Goal: Transaction & Acquisition: Subscribe to service/newsletter

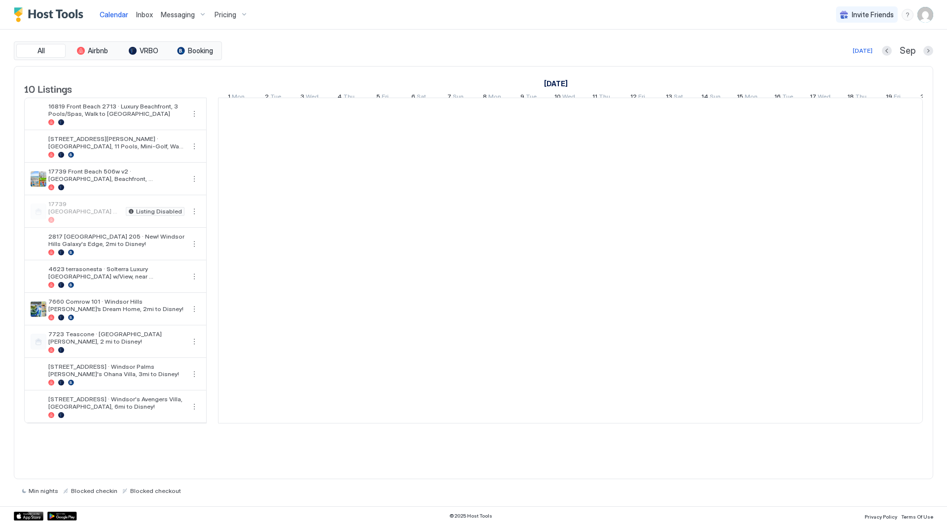
scroll to position [0, 548]
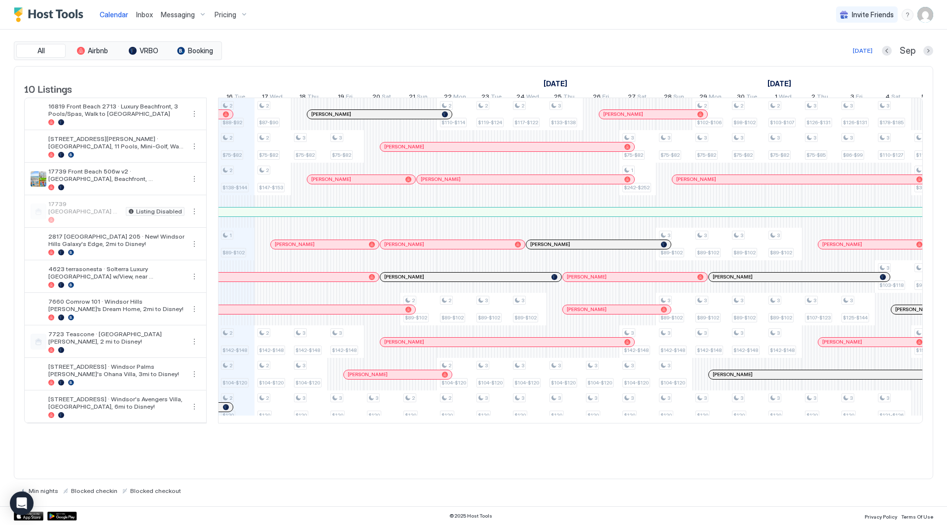
click at [225, 21] on div "Pricing" at bounding box center [231, 14] width 41 height 17
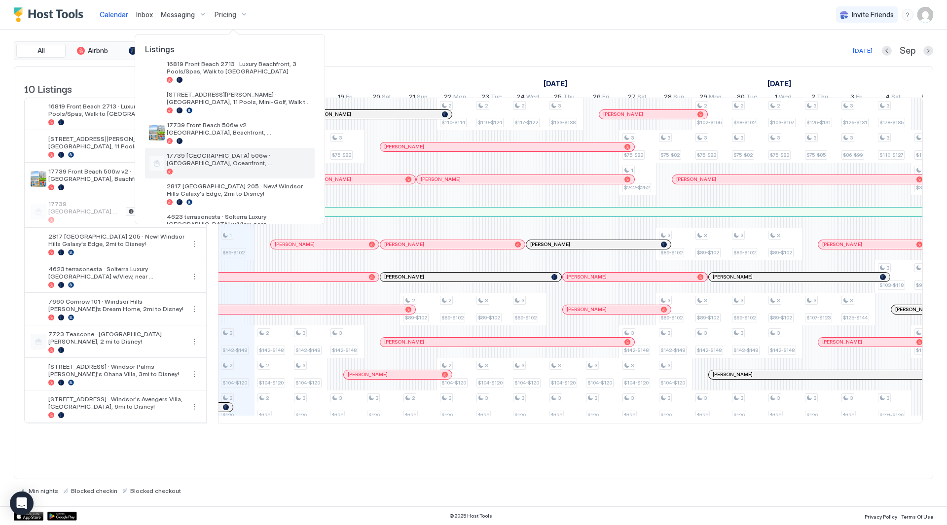
scroll to position [0, 0]
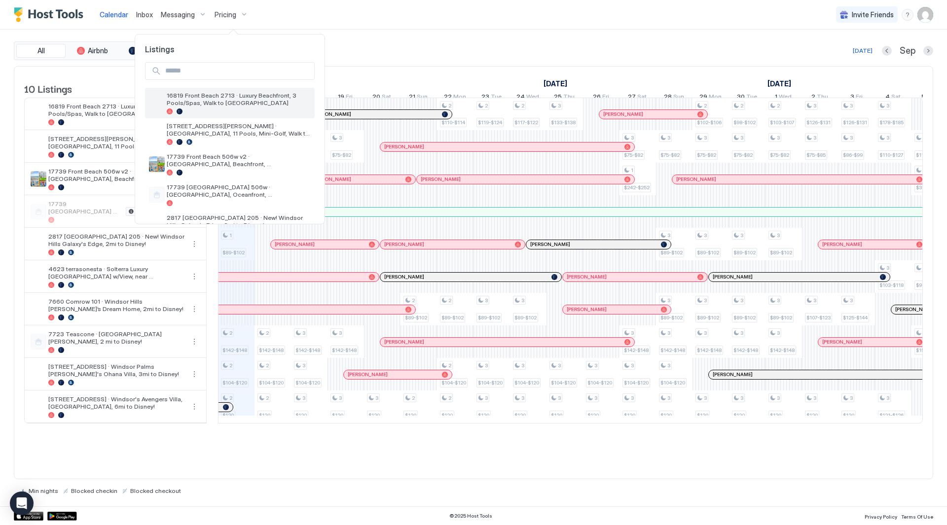
click at [249, 89] on div "16819 Front Beach 2713 · Luxury Beachfront, 3 Pools/Spas, Walk to [GEOGRAPHIC_D…" at bounding box center [230, 103] width 170 height 31
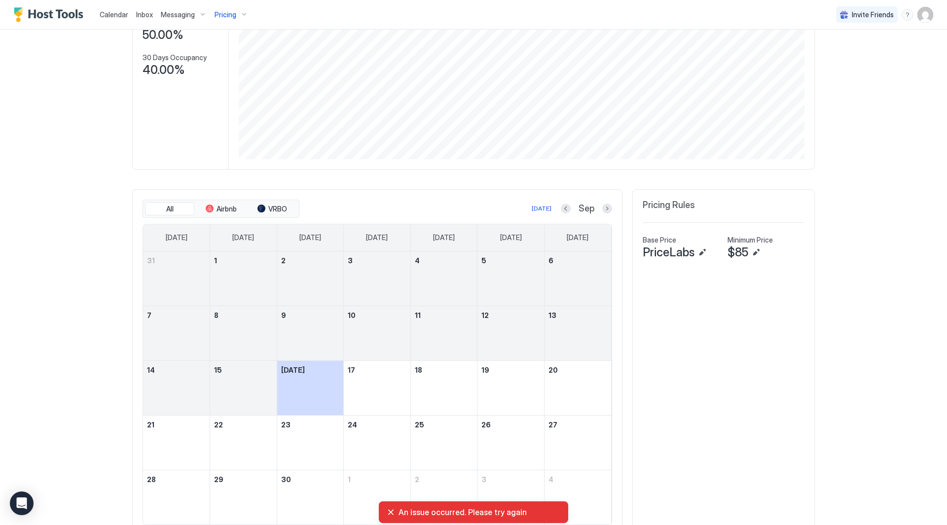
scroll to position [180, 0]
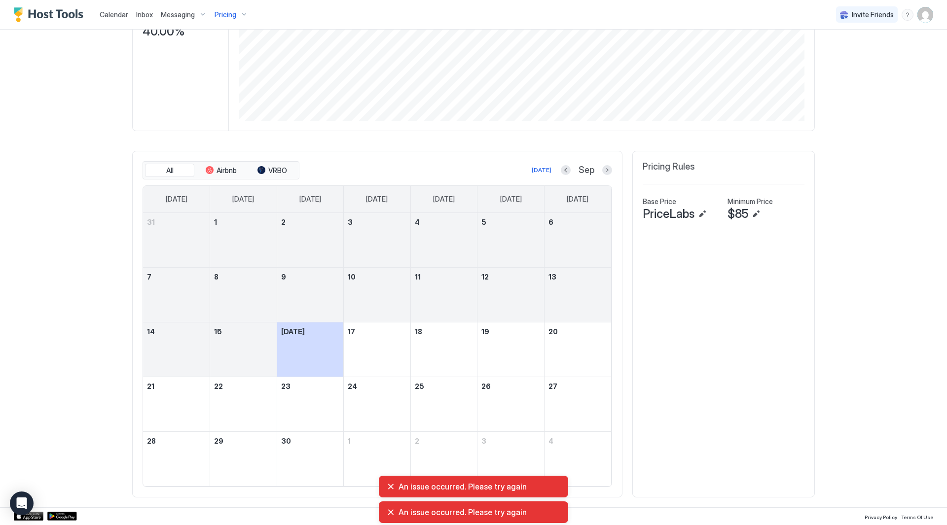
click at [561, 176] on div "[DATE] Sep" at bounding box center [456, 170] width 311 height 12
click at [565, 171] on button "Previous month" at bounding box center [566, 170] width 10 height 10
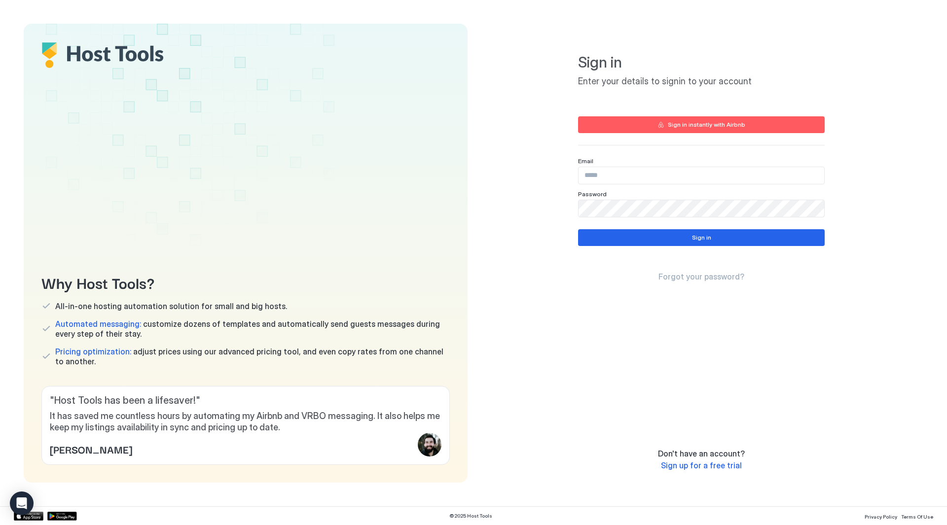
click at [614, 170] on input "Input Field" at bounding box center [701, 175] width 246 height 17
click at [616, 174] on input "Input Field" at bounding box center [701, 175] width 246 height 17
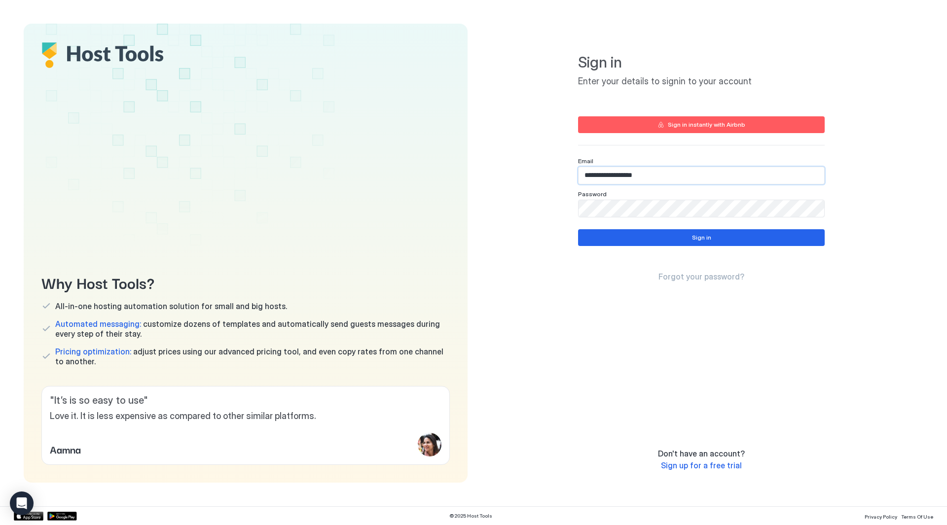
type input "**********"
